Goal: Task Accomplishment & Management: Manage account settings

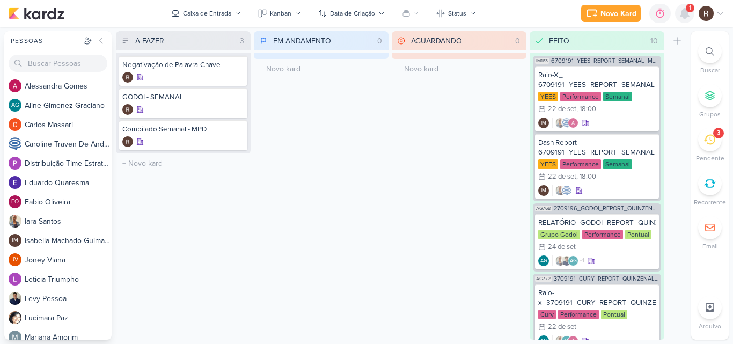
click at [684, 14] on icon at bounding box center [684, 14] width 9 height 10
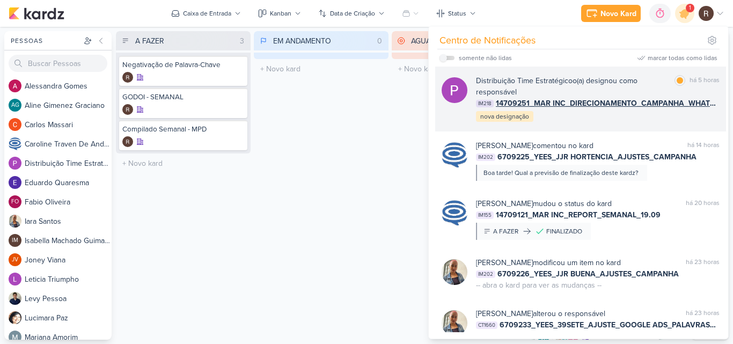
click at [627, 111] on div "Distribuição Time Estratégico o(a) designou como responsável marcar como lida h…" at bounding box center [598, 99] width 244 height 48
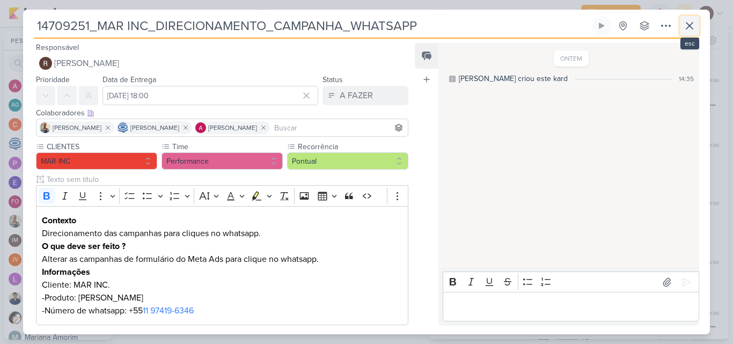
click at [688, 25] on icon at bounding box center [689, 25] width 13 height 13
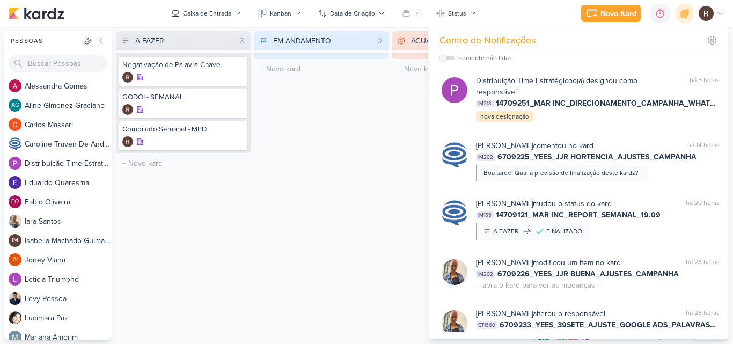
click at [295, 146] on div "EM ANDAMENTO 0 Mover Para Esquerda Mover Para Direita [GEOGRAPHIC_DATA] O títul…" at bounding box center [321, 185] width 135 height 308
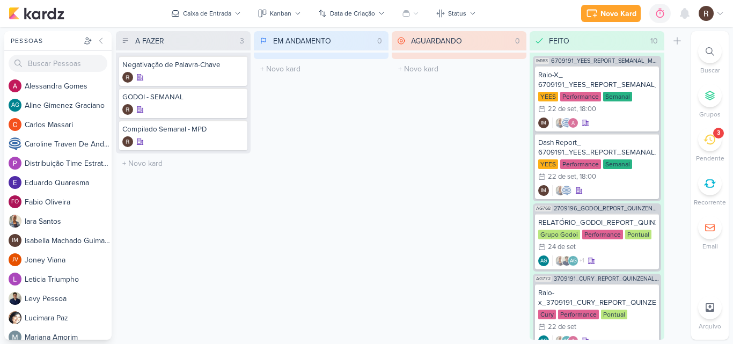
click at [704, 145] on div "3" at bounding box center [710, 140] width 24 height 24
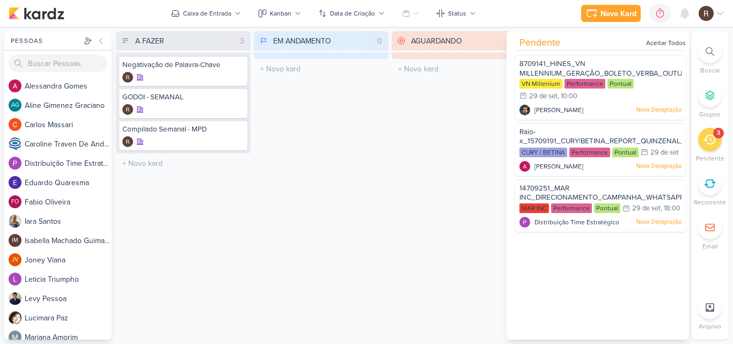
click at [288, 121] on div "EM ANDAMENTO 0 Mover Para Esquerda Mover Para Direita [GEOGRAPHIC_DATA] O títul…" at bounding box center [321, 185] width 135 height 308
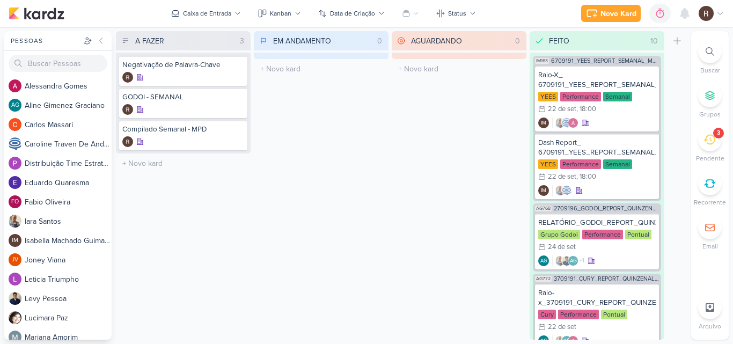
click at [701, 142] on div "3" at bounding box center [710, 140] width 24 height 24
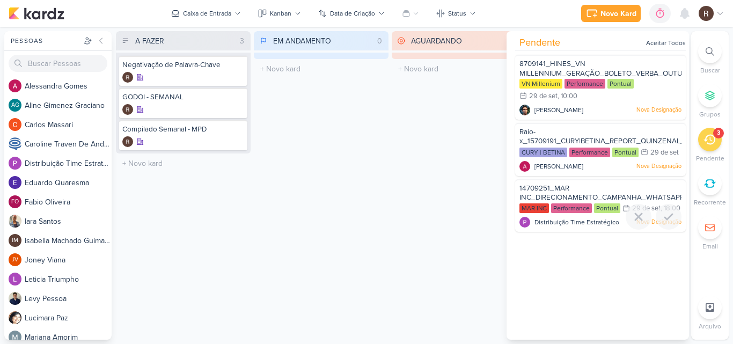
click at [587, 202] on span "14709251_MAR INC_DIRECIONAMENTO_CAMPANHA_WHATSAPP" at bounding box center [601, 193] width 165 height 18
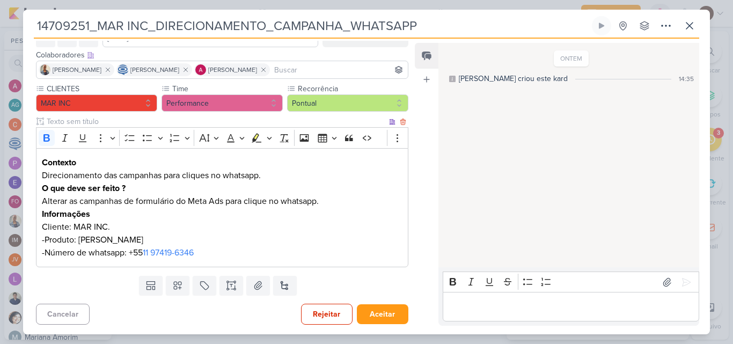
scroll to position [59, 0]
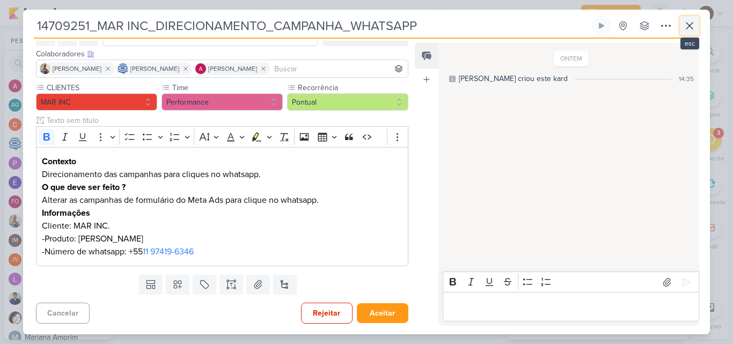
click at [686, 23] on icon at bounding box center [689, 26] width 6 height 6
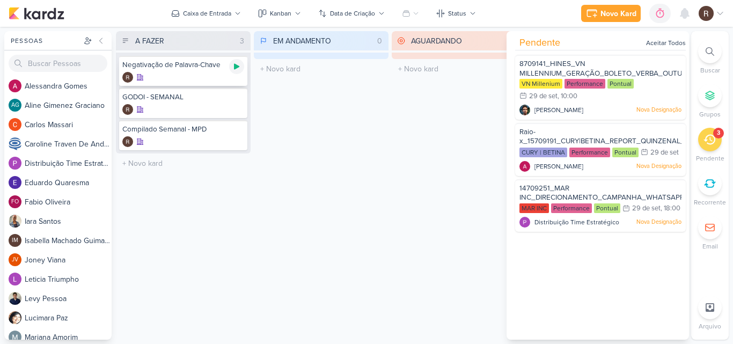
click at [239, 67] on icon at bounding box center [236, 67] width 5 height 6
click at [352, 226] on div "EM ANDAMENTO 0 Mover Para Esquerda Mover Para Direita [GEOGRAPHIC_DATA] O títul…" at bounding box center [321, 185] width 135 height 308
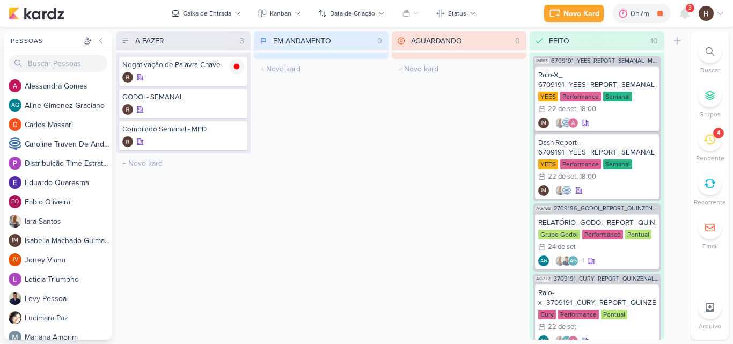
click at [713, 135] on div "4" at bounding box center [718, 133] width 11 height 11
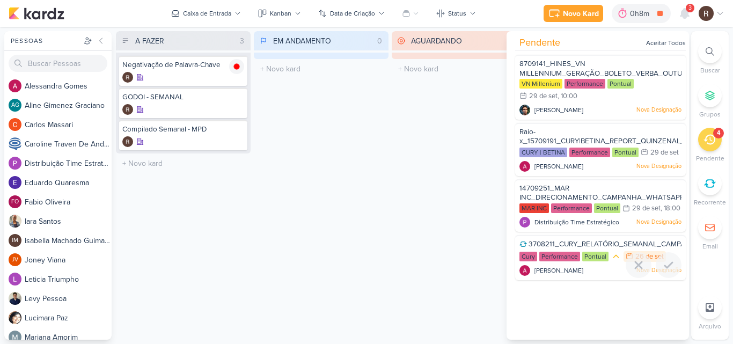
click at [591, 248] on span "3708211_CURY_RELATÓRIO_SEMANAL_CAMPANHA_CONTRATAÇÃO_RJ" at bounding box center [648, 244] width 240 height 9
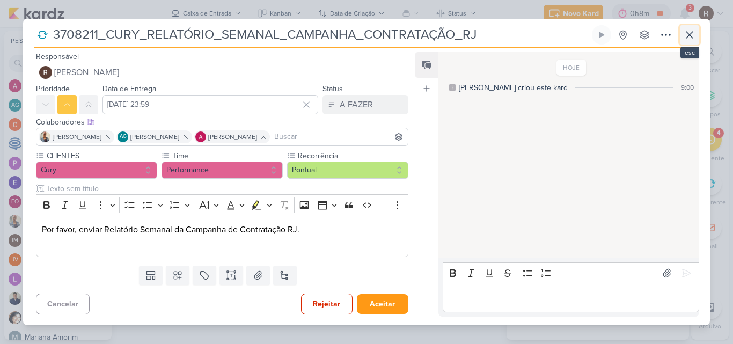
click at [684, 39] on icon at bounding box center [689, 34] width 13 height 13
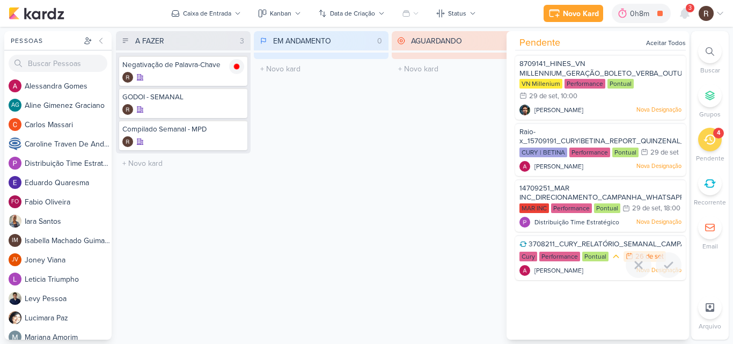
click at [559, 248] on span "3708211_CURY_RELATÓRIO_SEMANAL_CAMPANHA_CONTRATAÇÃO_RJ" at bounding box center [648, 244] width 240 height 9
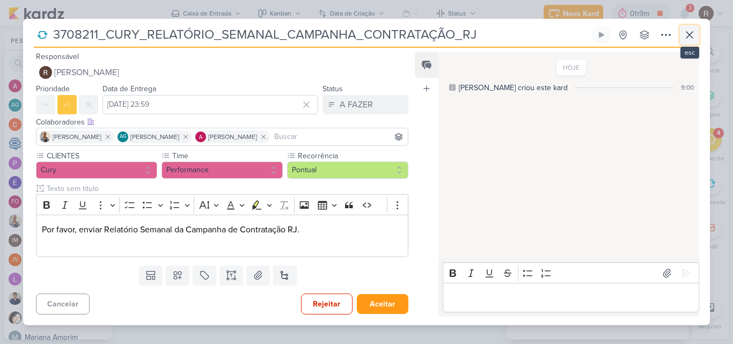
click at [690, 39] on icon at bounding box center [689, 34] width 13 height 13
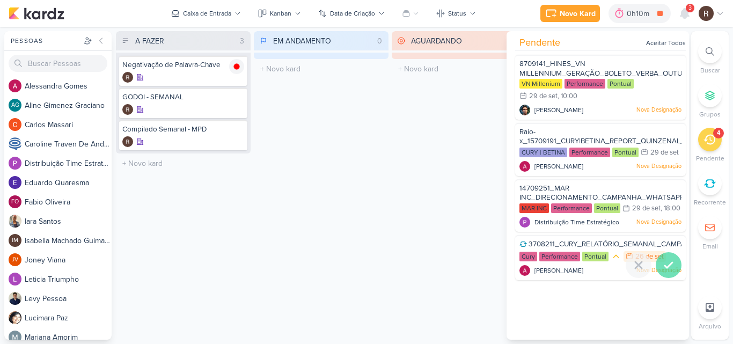
click at [668, 271] on icon at bounding box center [668, 265] width 13 height 13
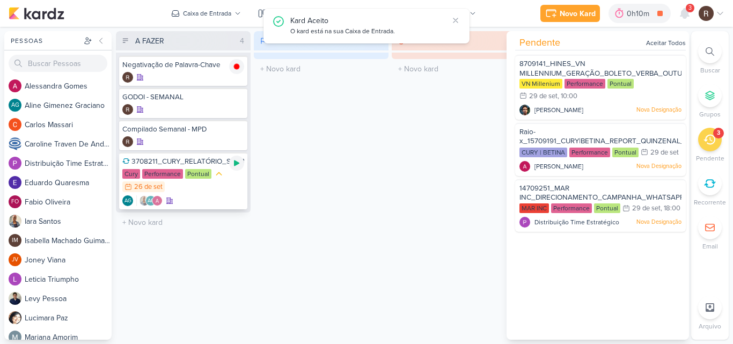
click at [239, 167] on icon at bounding box center [236, 163] width 9 height 9
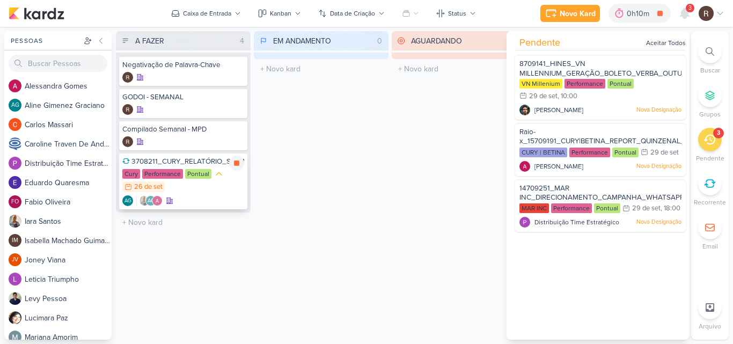
click at [189, 175] on div "Pontual" at bounding box center [198, 174] width 26 height 10
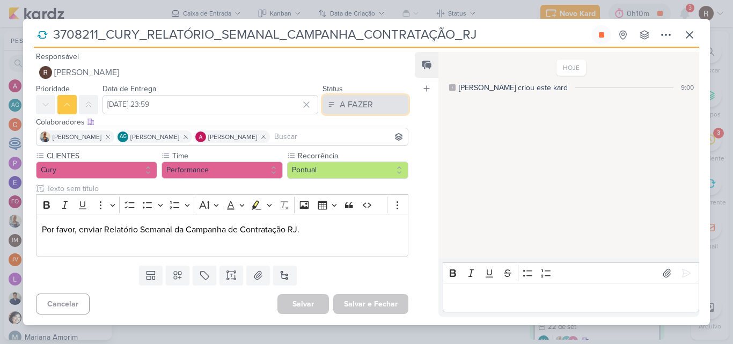
click at [386, 105] on button "A FAZER" at bounding box center [365, 104] width 86 height 19
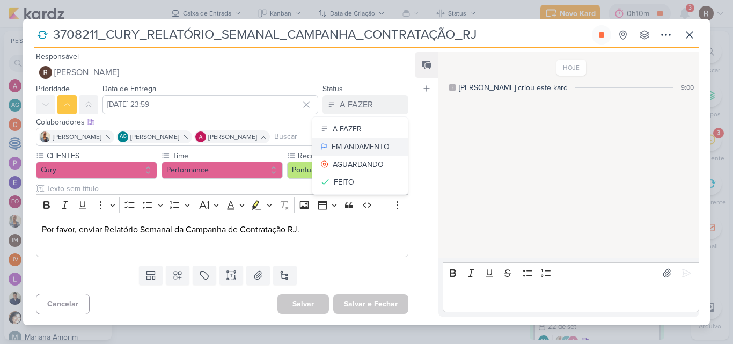
click at [376, 144] on div "EM ANDAMENTO" at bounding box center [361, 146] width 58 height 11
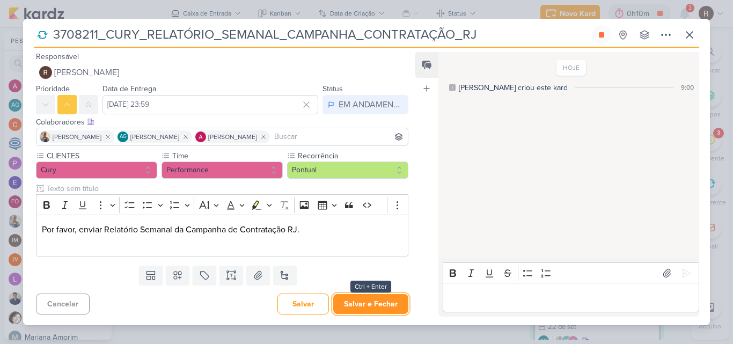
click at [388, 311] on button "Salvar e Fechar" at bounding box center [370, 304] width 75 height 20
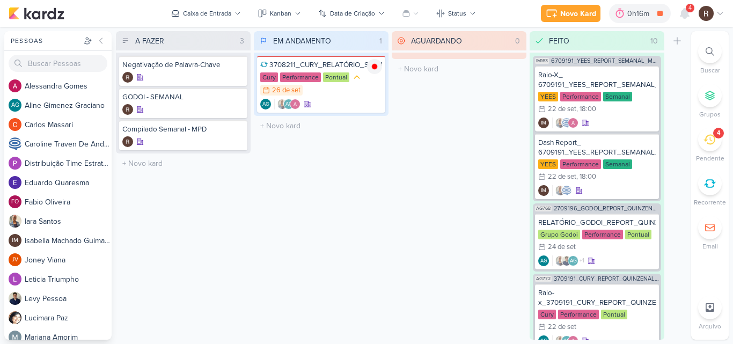
click at [709, 142] on icon at bounding box center [709, 140] width 12 height 12
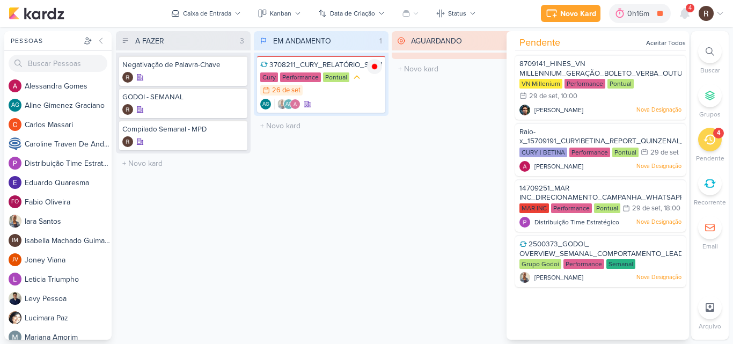
click at [426, 198] on div "AGUARDANDO 0 Mover Para Esquerda Mover Para Direita [GEOGRAPHIC_DATA] O título …" at bounding box center [459, 185] width 135 height 308
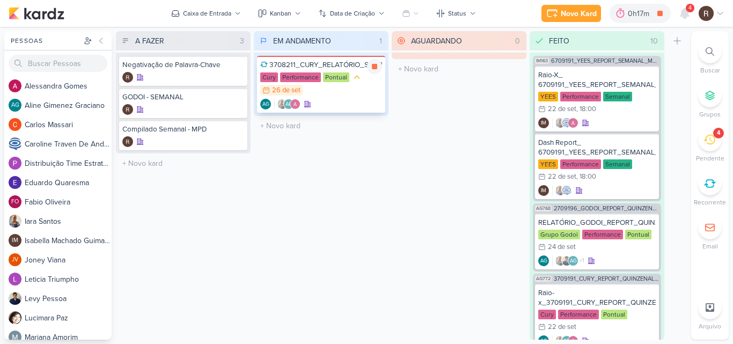
click at [336, 105] on div "AG AG" at bounding box center [321, 104] width 122 height 11
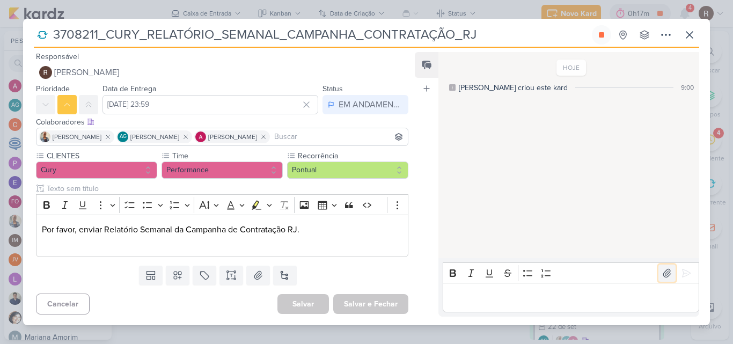
click at [661, 273] on icon at bounding box center [666, 273] width 11 height 11
click at [480, 300] on p "Editor editing area: main" at bounding box center [570, 297] width 245 height 13
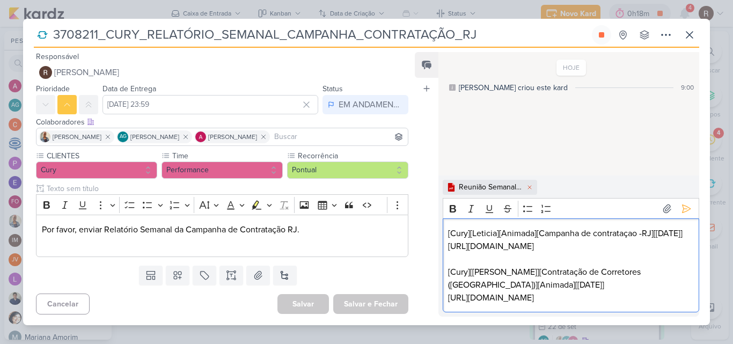
click at [681, 247] on p "[URL][DOMAIN_NAME]" at bounding box center [570, 246] width 245 height 13
click at [684, 297] on p "[URL][DOMAIN_NAME]" at bounding box center [570, 297] width 245 height 13
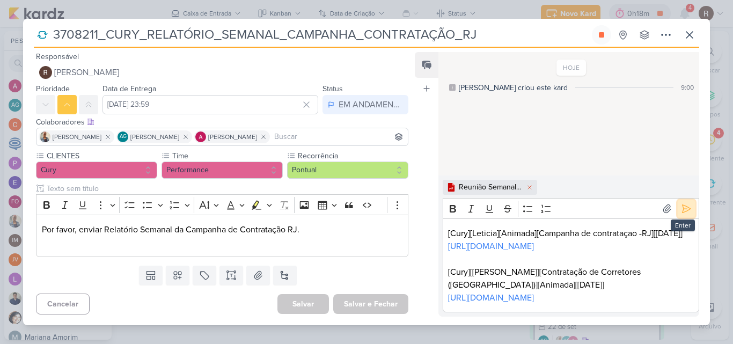
click at [683, 203] on icon at bounding box center [686, 208] width 11 height 11
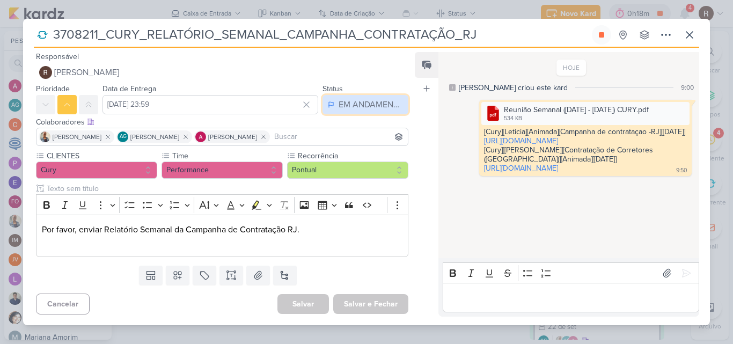
click at [364, 109] on div "EM ANDAMENTO" at bounding box center [370, 104] width 64 height 13
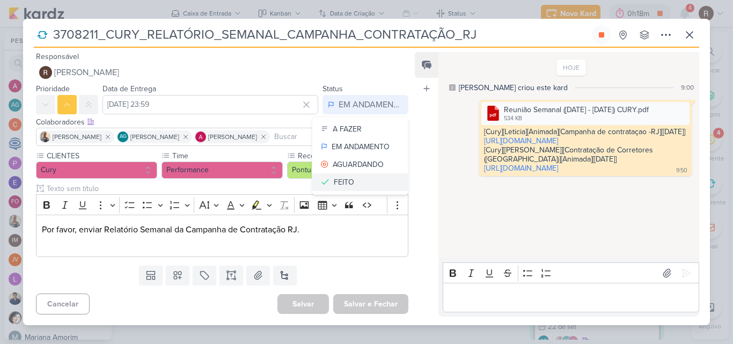
click at [364, 175] on button "FEITO" at bounding box center [359, 182] width 95 height 18
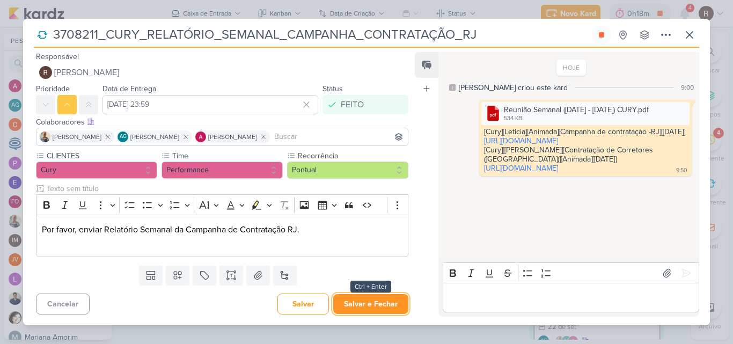
click at [363, 303] on button "Salvar e Fechar" at bounding box center [370, 304] width 75 height 20
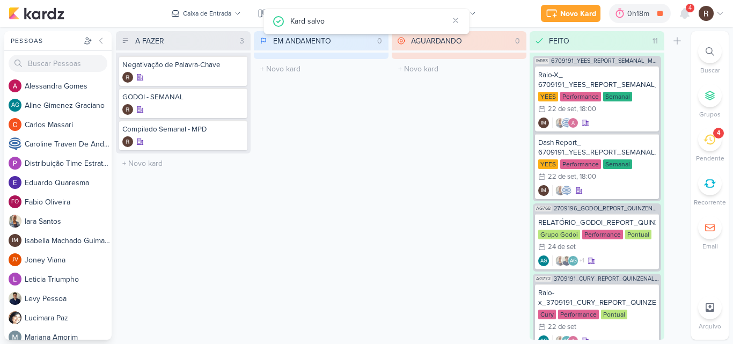
click at [708, 144] on icon at bounding box center [709, 140] width 12 height 12
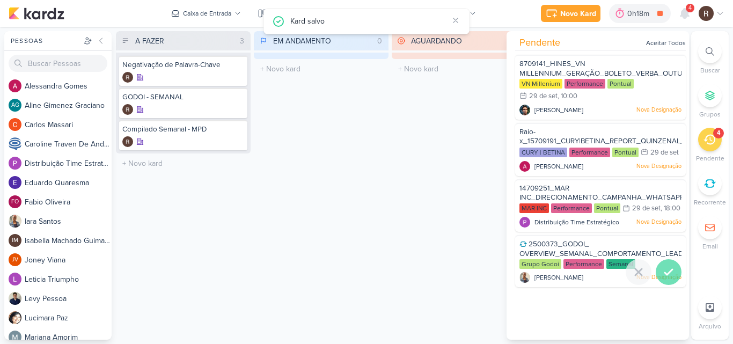
click at [664, 278] on icon at bounding box center [668, 272] width 13 height 13
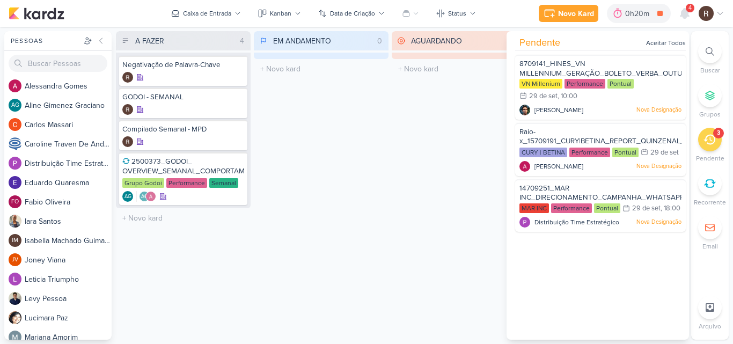
click at [377, 187] on div "EM ANDAMENTO 0 Mover Para Esquerda Mover Para Direita [GEOGRAPHIC_DATA] O títul…" at bounding box center [321, 185] width 135 height 308
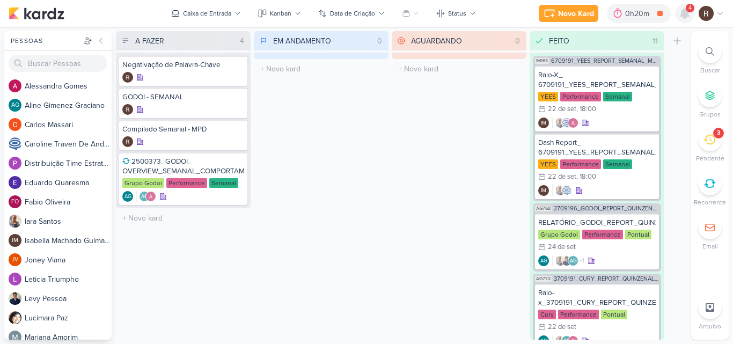
click at [683, 17] on icon at bounding box center [684, 14] width 9 height 10
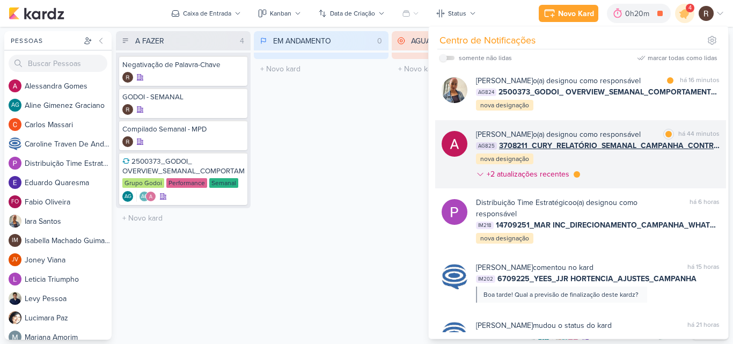
click at [674, 165] on div "[PERSON_NAME] o(a) designou como responsável marcar como lida há 44 minutos AG8…" at bounding box center [598, 156] width 244 height 55
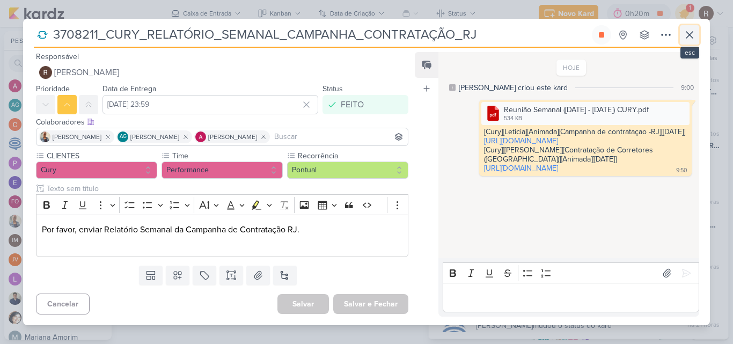
click at [694, 36] on icon at bounding box center [689, 34] width 13 height 13
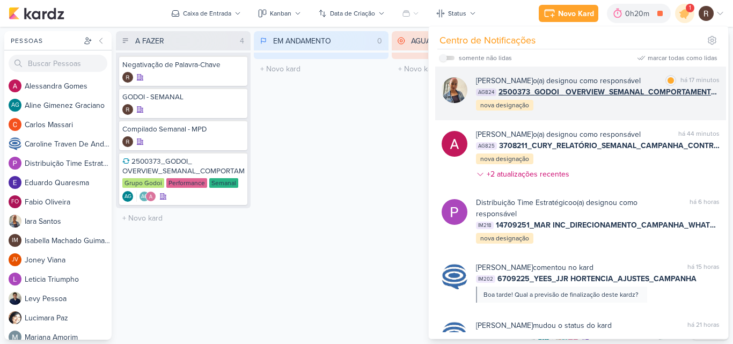
click at [628, 111] on div "[PERSON_NAME] o(a) designou como responsável marcar como lida há 17 minutos AG8…" at bounding box center [598, 93] width 244 height 36
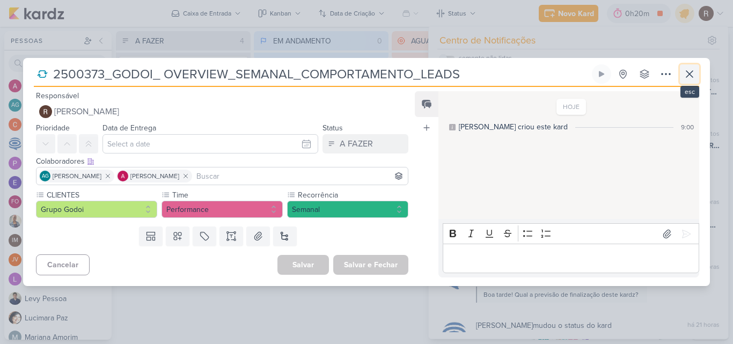
click at [689, 76] on icon at bounding box center [689, 74] width 13 height 13
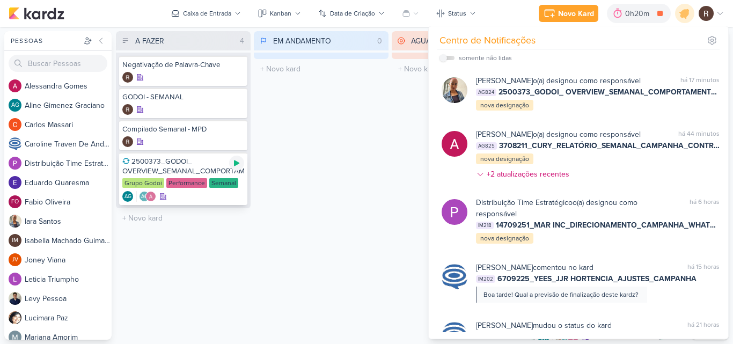
click at [234, 167] on icon at bounding box center [236, 163] width 9 height 9
click at [396, 164] on div "AGUARDANDO 0 Mover Para Esquerda Mover Para Direita [GEOGRAPHIC_DATA] O título …" at bounding box center [459, 185] width 135 height 308
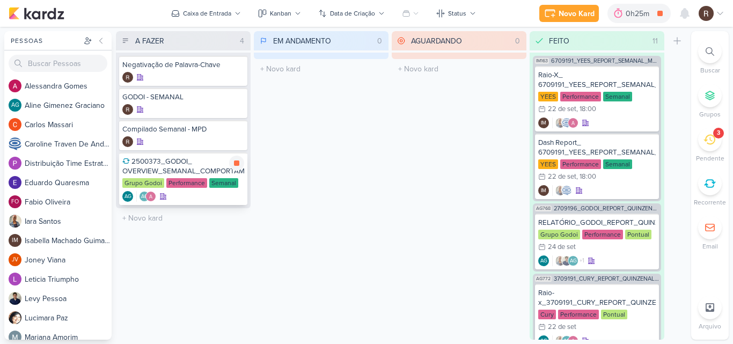
click at [195, 169] on div "2500373_GODOI_ OVERVIEW_SEMANAL_COMPORTAMENTO_LEADS" at bounding box center [183, 166] width 122 height 19
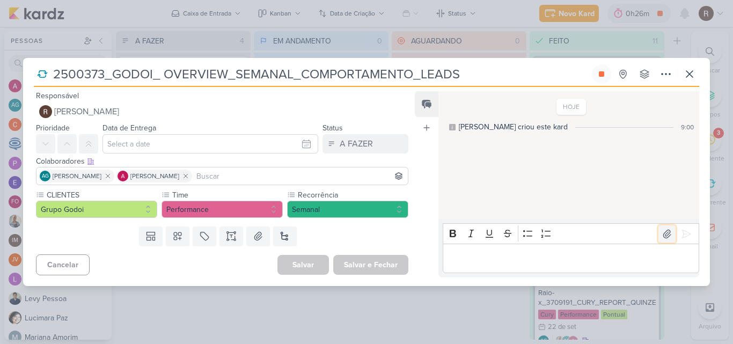
click at [661, 237] on icon at bounding box center [666, 234] width 11 height 11
click at [681, 233] on icon at bounding box center [686, 234] width 11 height 11
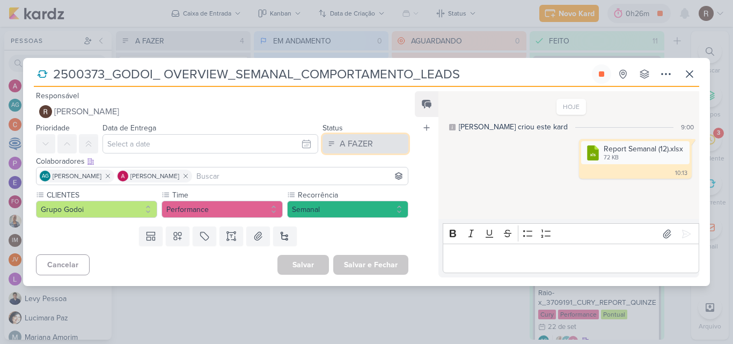
click at [340, 148] on div "A FAZER" at bounding box center [356, 143] width 33 height 13
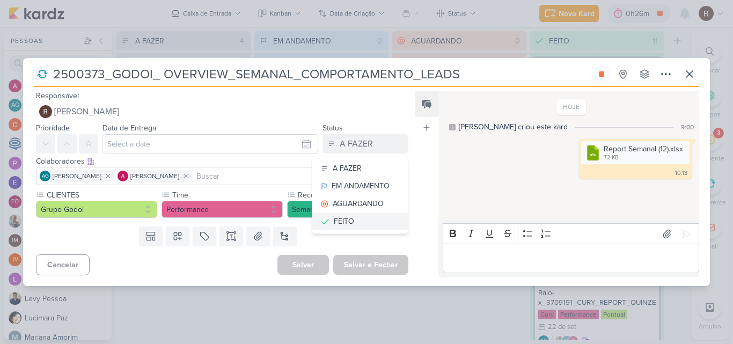
click at [344, 224] on div "FEITO" at bounding box center [344, 221] width 20 height 11
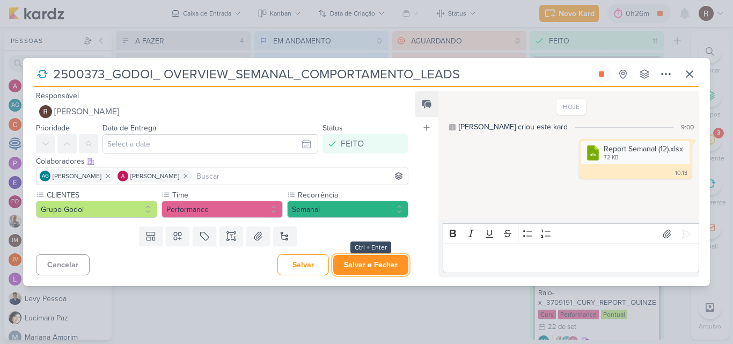
click at [362, 273] on button "Salvar e Fechar" at bounding box center [370, 265] width 75 height 20
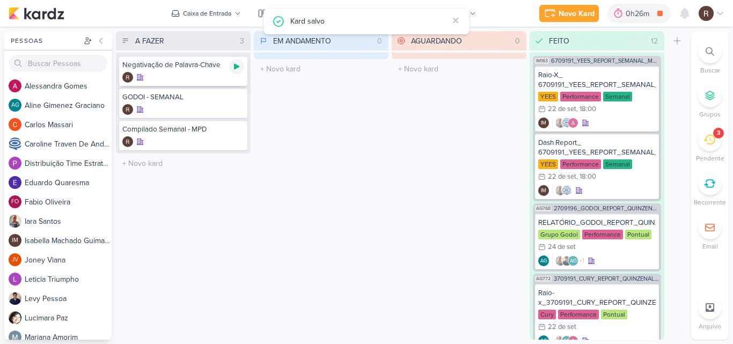
click at [238, 69] on icon at bounding box center [236, 66] width 9 height 9
